Goal: Complete application form: Complete application form

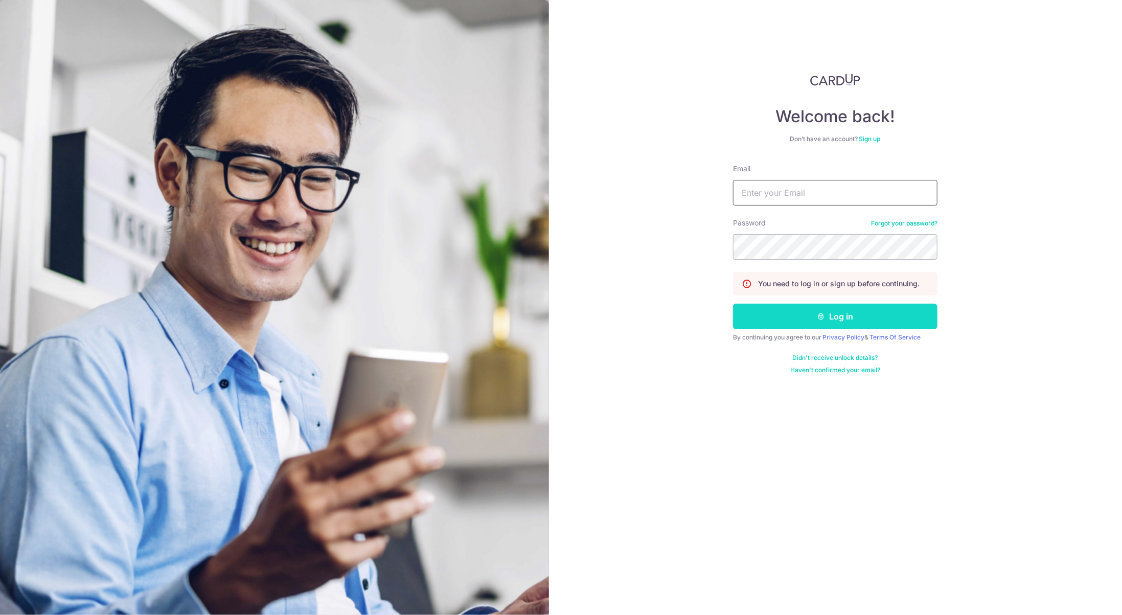
type input "[EMAIL_ADDRESS][DOMAIN_NAME]"
click at [849, 324] on button "Log in" at bounding box center [835, 317] width 204 height 26
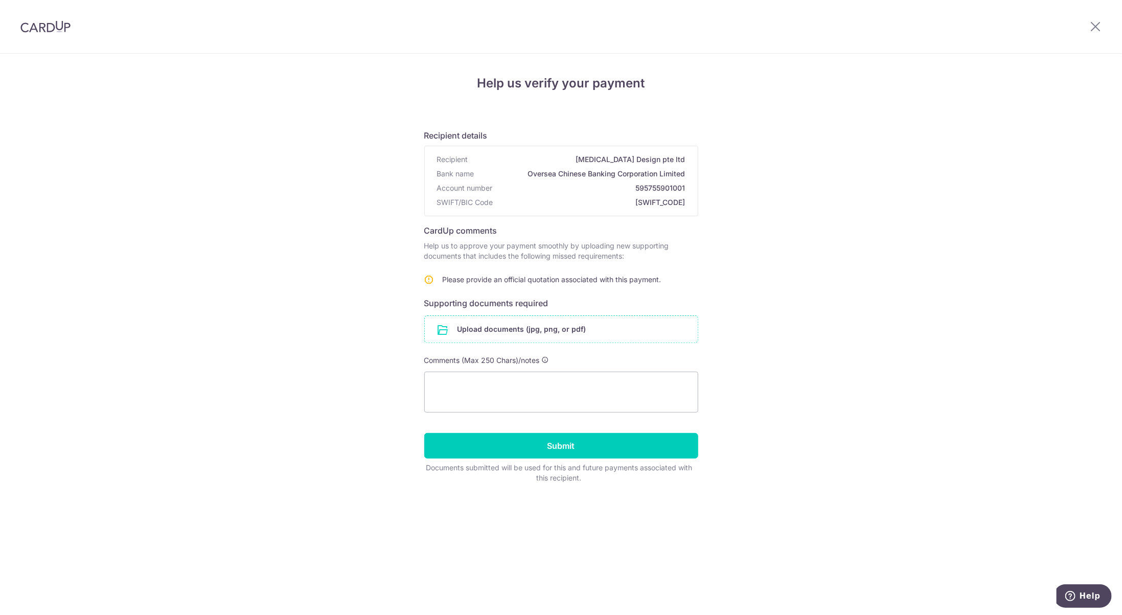
click at [567, 329] on input "file" at bounding box center [561, 329] width 273 height 27
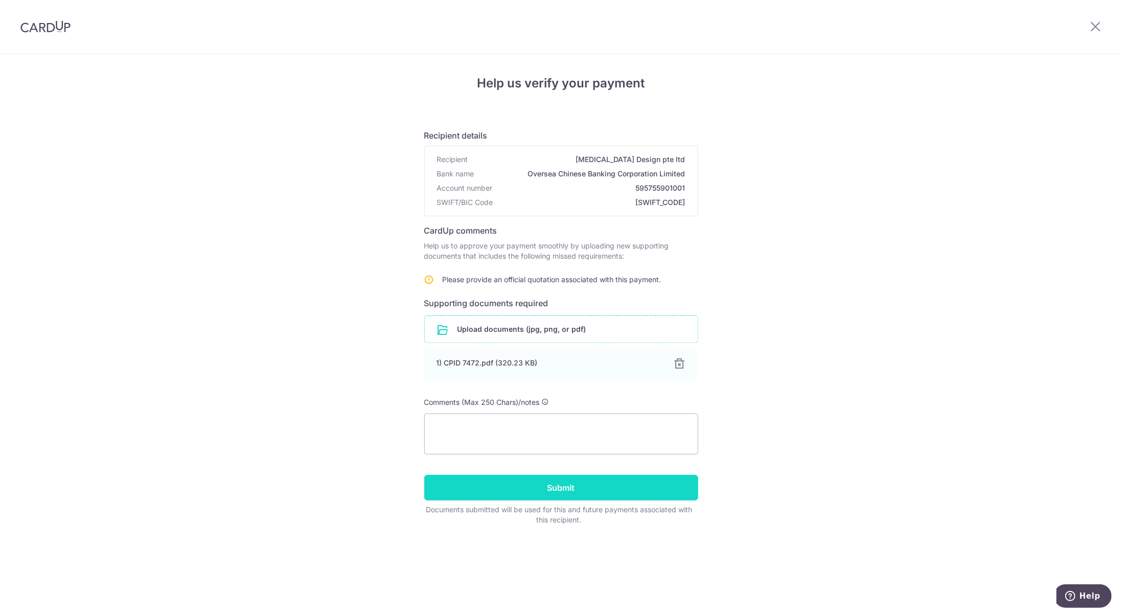
click at [574, 489] on input "Submit" at bounding box center [561, 488] width 274 height 26
